Goal: Information Seeking & Learning: Learn about a topic

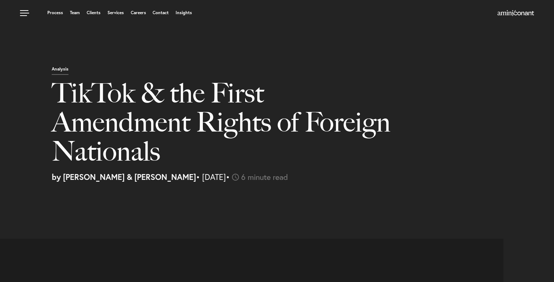
select select "US"
select select "Austin"
select select "Business and Civil Litigation"
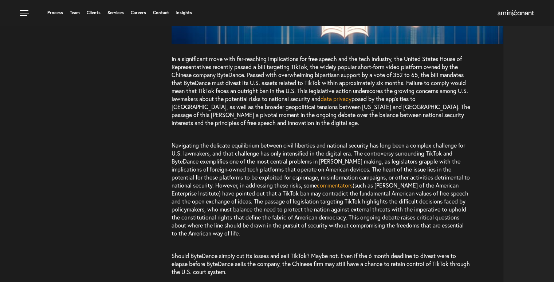
scroll to position [506, 0]
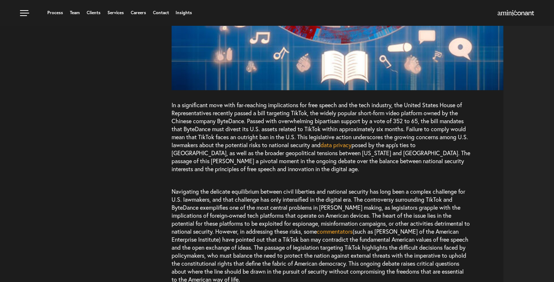
drag, startPoint x: 177, startPoint y: 165, endPoint x: 255, endPoint y: 147, distance: 79.6
click at [255, 147] on p "In a significant move with far-reaching implications for free speech and the te…" at bounding box center [320, 140] width 298 height 79
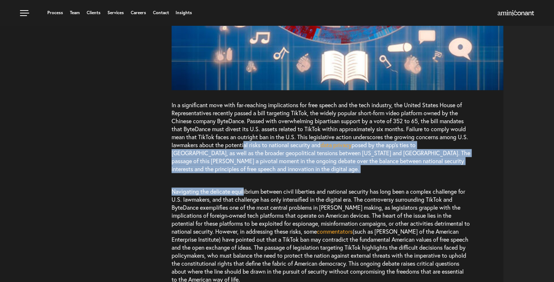
drag, startPoint x: 255, startPoint y: 147, endPoint x: 244, endPoint y: 188, distance: 42.9
click at [244, 188] on div "In a significant move with far-reaching implications for free speech and the te…" at bounding box center [337, 49] width 332 height 560
click at [244, 188] on span "Navigating the delicate equilibrium between civil liberties and national securi…" at bounding box center [320, 212] width 298 height 48
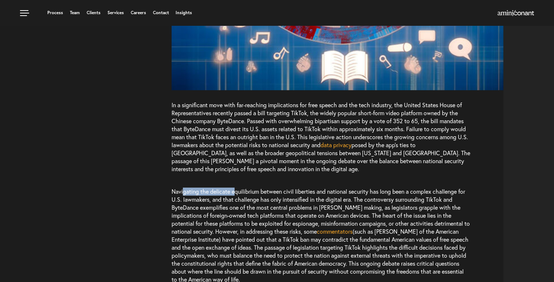
drag, startPoint x: 234, startPoint y: 181, endPoint x: 182, endPoint y: 191, distance: 53.1
click at [182, 191] on p "Navigating the delicate equilibrium between civil liberties and national securi…" at bounding box center [320, 236] width 298 height 111
click at [182, 191] on span "Navigating the delicate equilibrium between civil liberties and national securi…" at bounding box center [320, 212] width 298 height 48
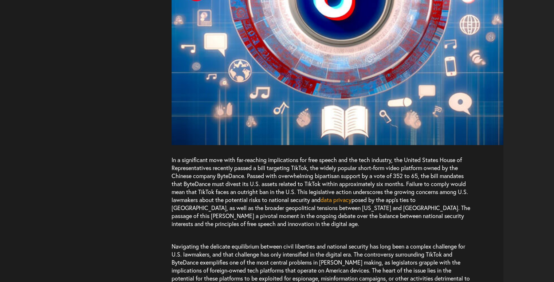
scroll to position [490, 0]
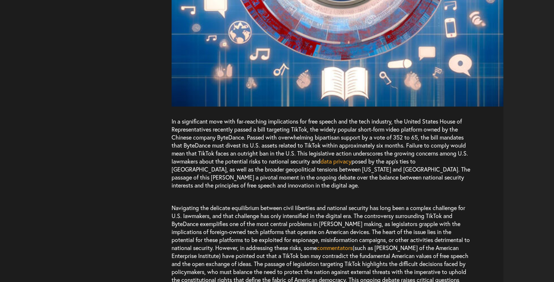
click at [190, 216] on span "Navigating the delicate equilibrium between civil liberties and national securi…" at bounding box center [320, 228] width 298 height 48
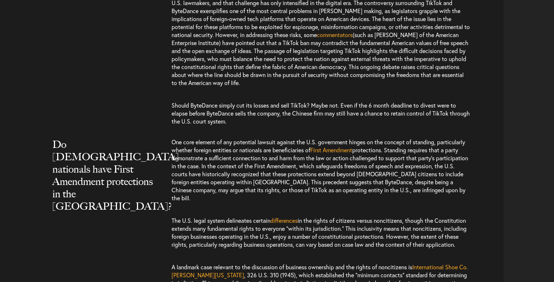
scroll to position [703, 0]
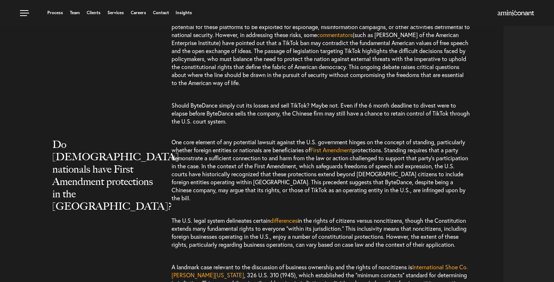
click at [270, 139] on span "One core element of any potential lawsuit against the U.S. government hinges on…" at bounding box center [317, 146] width 293 height 16
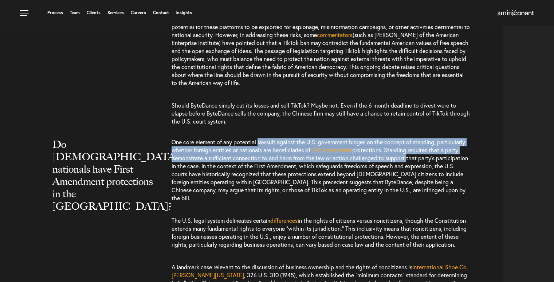
drag, startPoint x: 270, startPoint y: 139, endPoint x: 399, endPoint y: 155, distance: 130.1
click at [399, 155] on p "One core element of any potential lawsuit against the U.S. government hinges on…" at bounding box center [320, 173] width 298 height 71
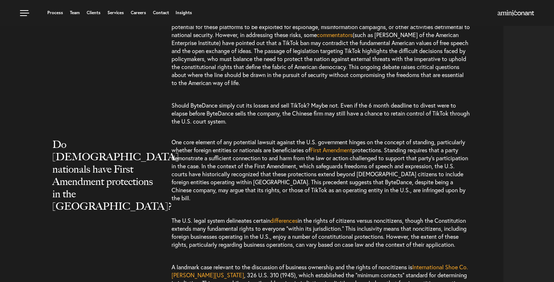
click at [372, 179] on span "protections. Standing requires that a party demonstrate a sufficient connection…" at bounding box center [319, 174] width 296 height 56
click at [367, 175] on span "protections. Standing requires that a party demonstrate a sufficient connection…" at bounding box center [319, 174] width 296 height 56
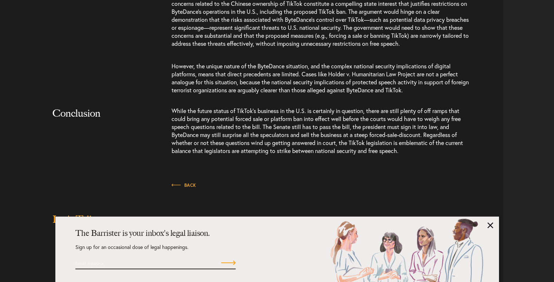
scroll to position [1546, 0]
